Goal: Use online tool/utility: Utilize a website feature to perform a specific function

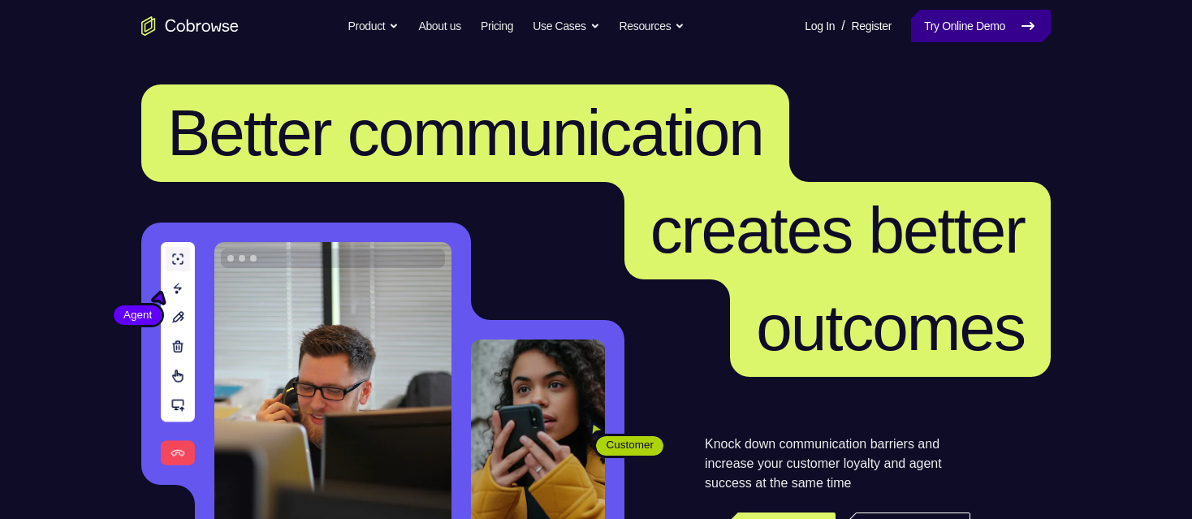
click at [911, 22] on link "Try Online Demo" at bounding box center [981, 26] width 140 height 32
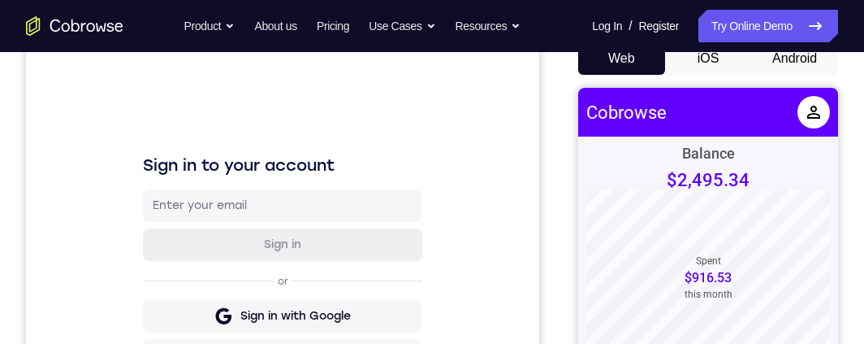
click at [775, 56] on button "Android" at bounding box center [794, 58] width 87 height 32
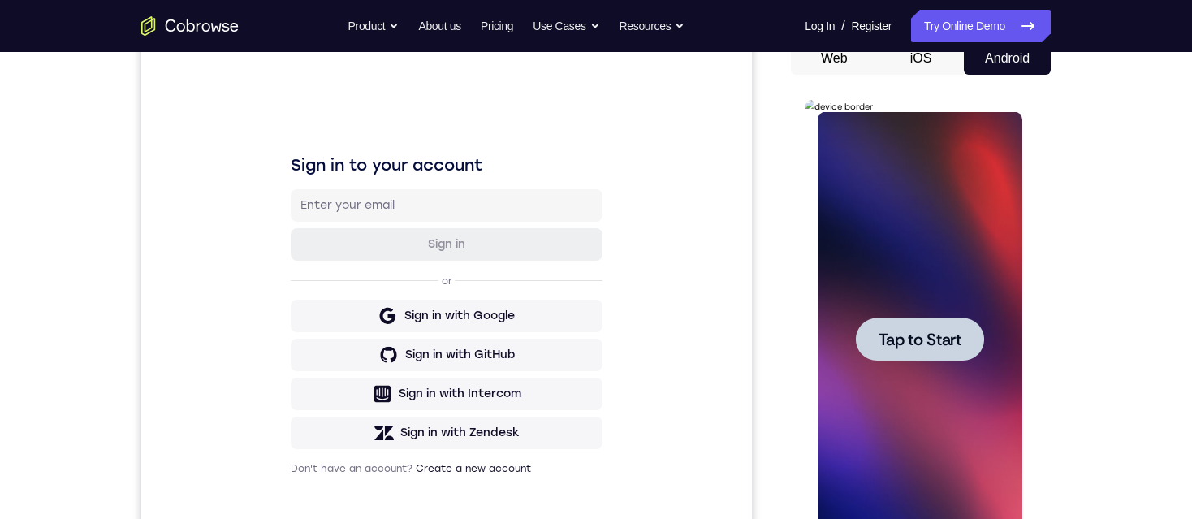
click at [893, 345] on span "Tap to Start" at bounding box center [919, 339] width 83 height 16
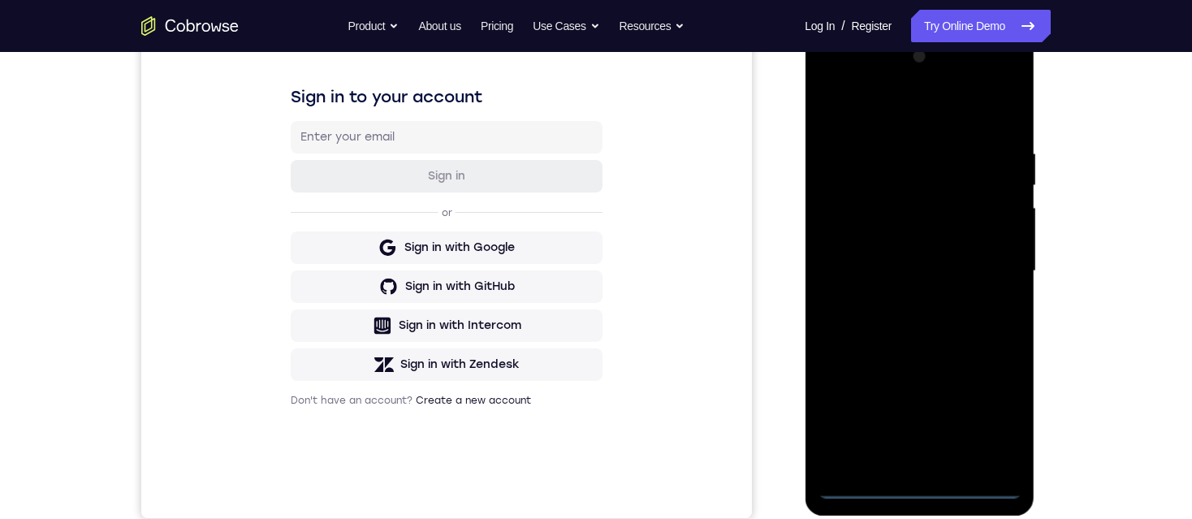
scroll to position [237, 0]
click at [913, 488] on div at bounding box center [919, 271] width 205 height 455
click at [997, 410] on div at bounding box center [919, 271] width 205 height 455
click at [936, 117] on div at bounding box center [919, 271] width 205 height 455
click at [988, 266] on div at bounding box center [919, 271] width 205 height 455
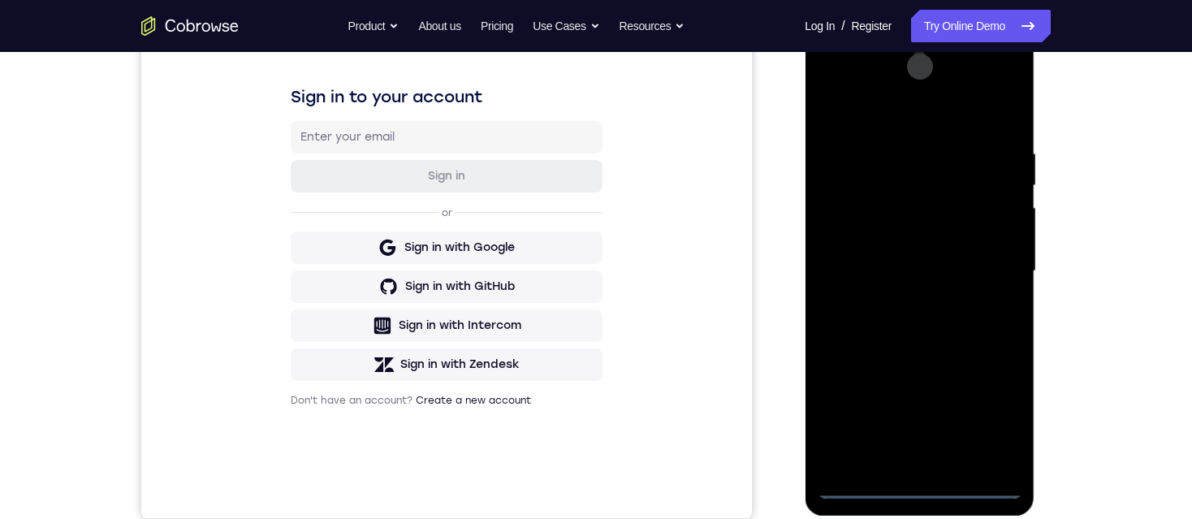
click at [902, 465] on div at bounding box center [919, 271] width 205 height 455
click at [884, 260] on div at bounding box center [919, 271] width 205 height 455
click at [879, 239] on div at bounding box center [919, 271] width 205 height 455
click at [901, 262] on div at bounding box center [919, 271] width 205 height 455
click at [898, 322] on div at bounding box center [919, 271] width 205 height 455
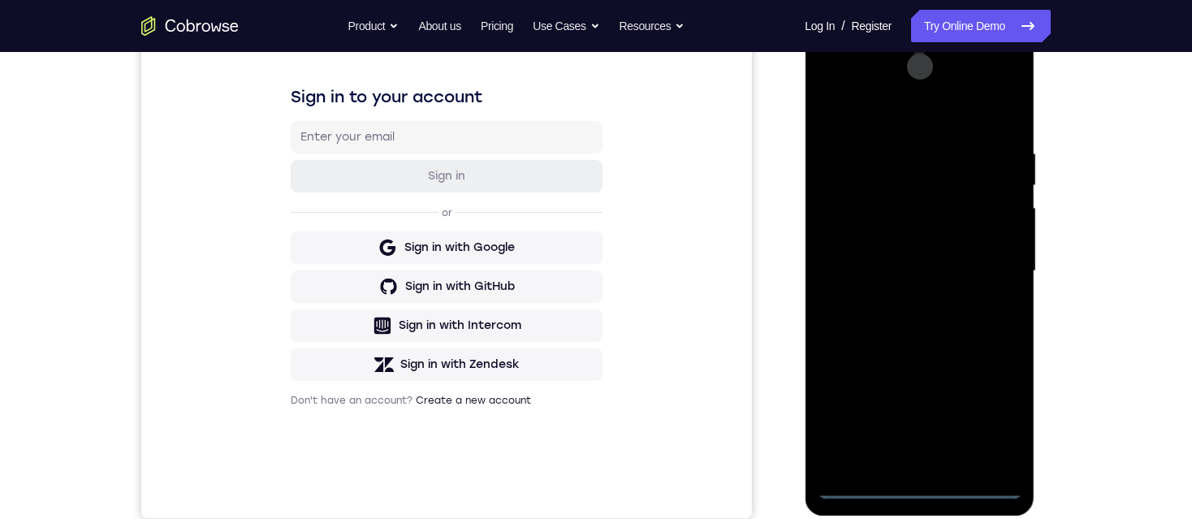
click at [862, 259] on div at bounding box center [919, 271] width 205 height 455
click at [926, 319] on div at bounding box center [919, 271] width 205 height 455
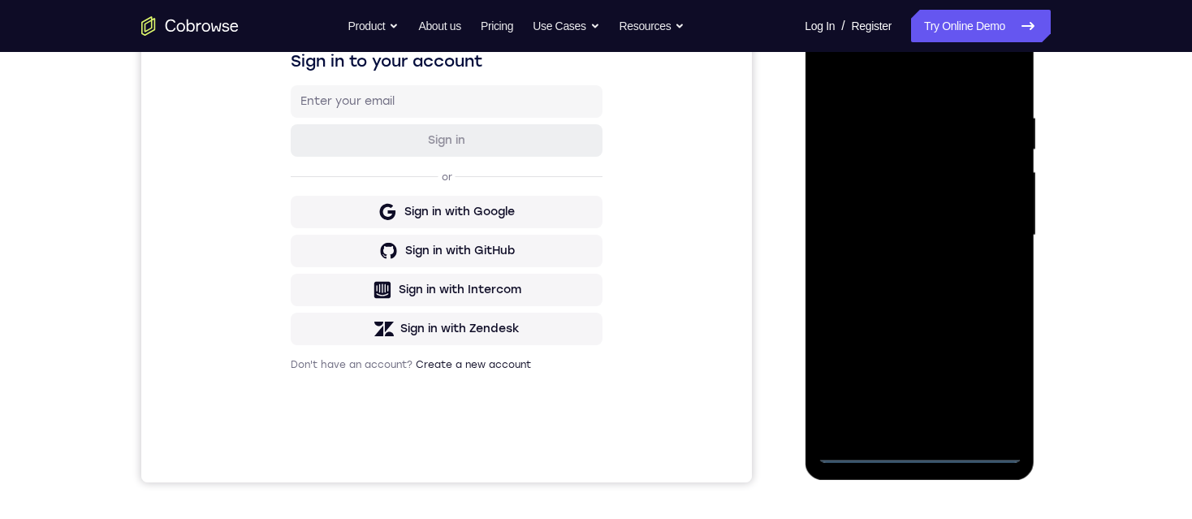
scroll to position [270, 0]
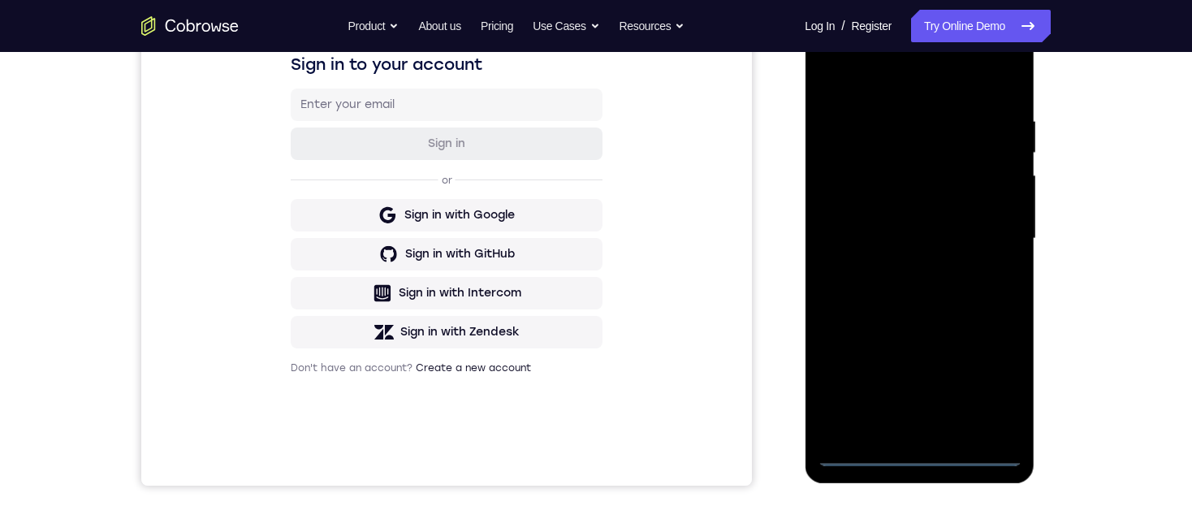
click at [971, 292] on div at bounding box center [919, 238] width 205 height 455
click at [978, 264] on div at bounding box center [919, 238] width 205 height 455
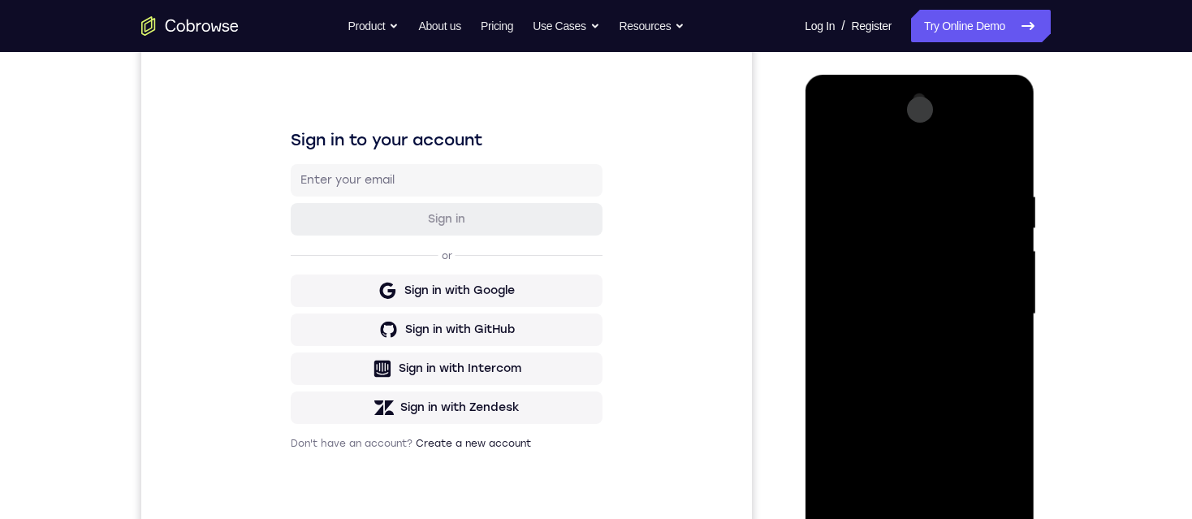
scroll to position [192, 0]
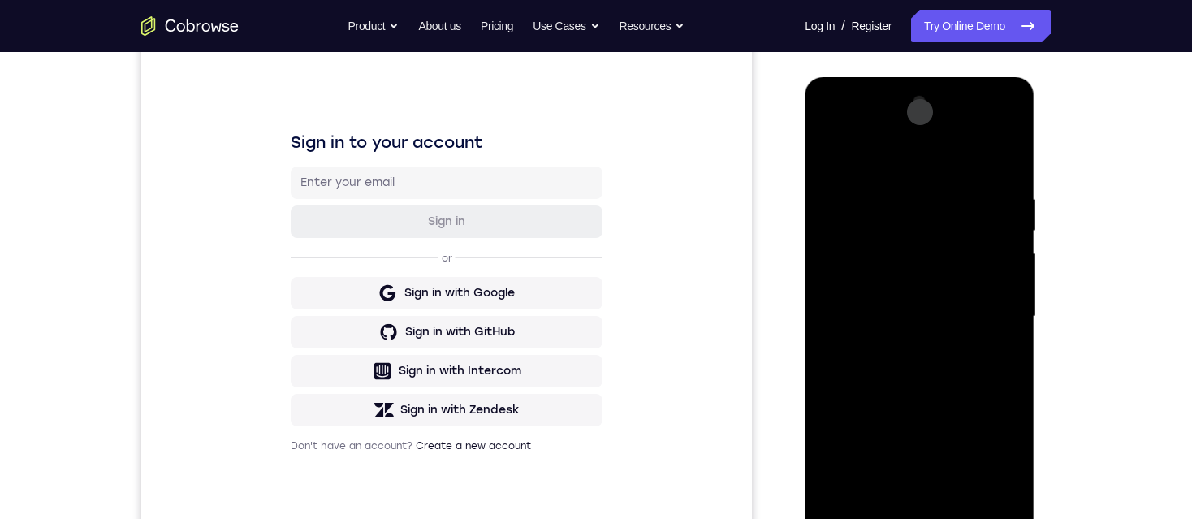
click at [906, 379] on div at bounding box center [919, 316] width 205 height 455
click at [920, 358] on div at bounding box center [919, 316] width 205 height 455
click at [853, 347] on div at bounding box center [919, 316] width 205 height 455
click at [960, 306] on div at bounding box center [919, 316] width 205 height 455
click at [966, 343] on div at bounding box center [919, 316] width 205 height 455
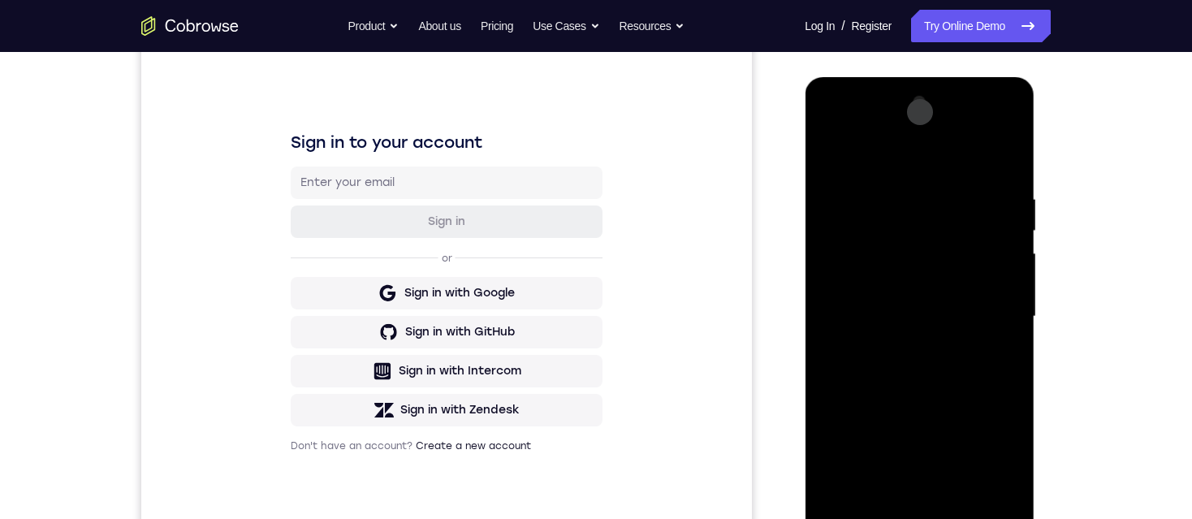
click at [988, 371] on div at bounding box center [919, 316] width 205 height 455
click at [1002, 171] on div at bounding box center [919, 316] width 205 height 455
click at [893, 192] on div at bounding box center [919, 316] width 205 height 455
click at [1002, 154] on div at bounding box center [919, 316] width 205 height 455
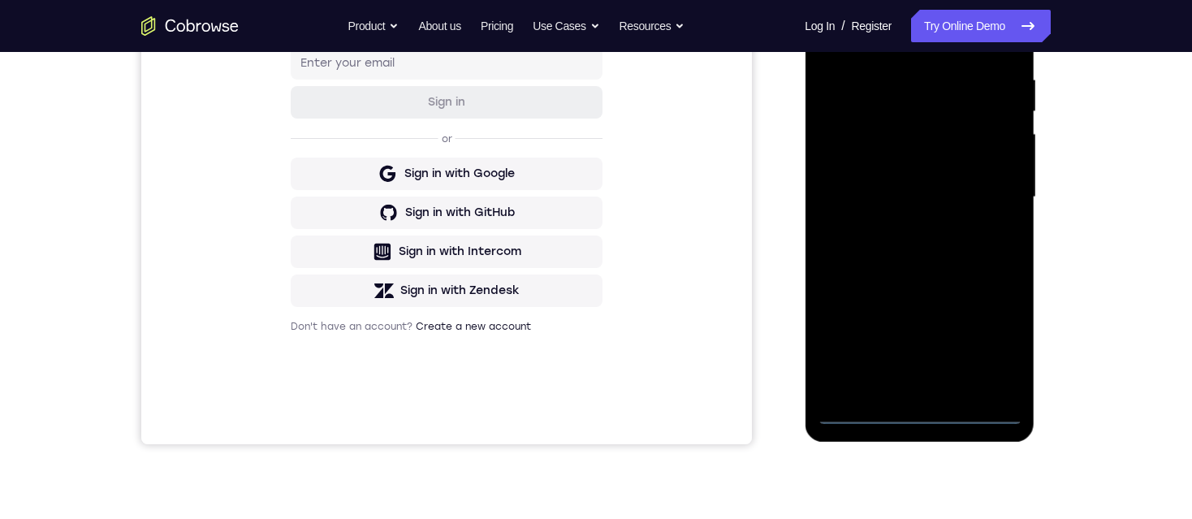
scroll to position [312, 0]
drag, startPoint x: 945, startPoint y: 263, endPoint x: 952, endPoint y: 131, distance: 132.5
click at [952, 131] on div at bounding box center [919, 196] width 205 height 455
drag, startPoint x: 916, startPoint y: 323, endPoint x: 939, endPoint y: 95, distance: 229.3
click at [939, 95] on div at bounding box center [919, 196] width 205 height 455
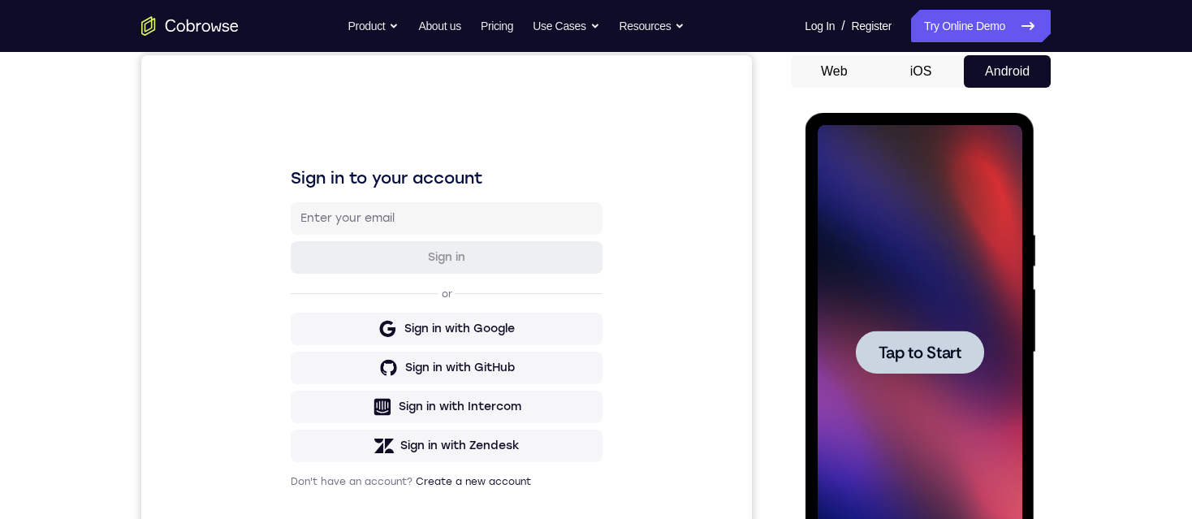
scroll to position [156, 0]
